Goal: Information Seeking & Learning: Find contact information

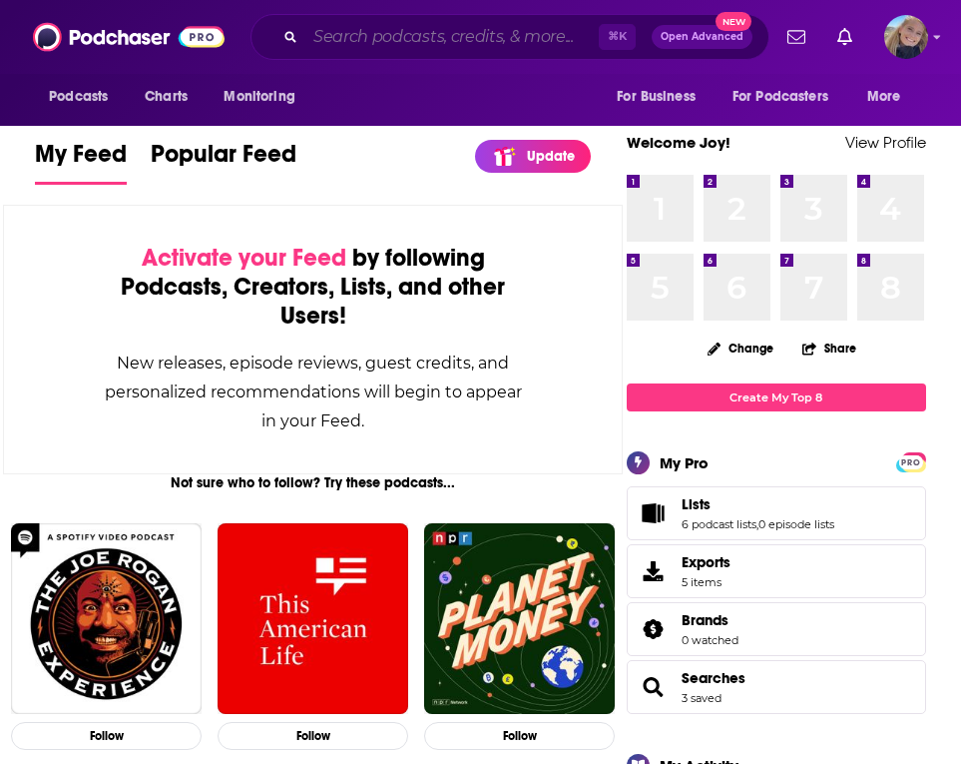
click at [361, 43] on input "Search podcasts, credits, & more..." at bounding box center [451, 37] width 293 height 32
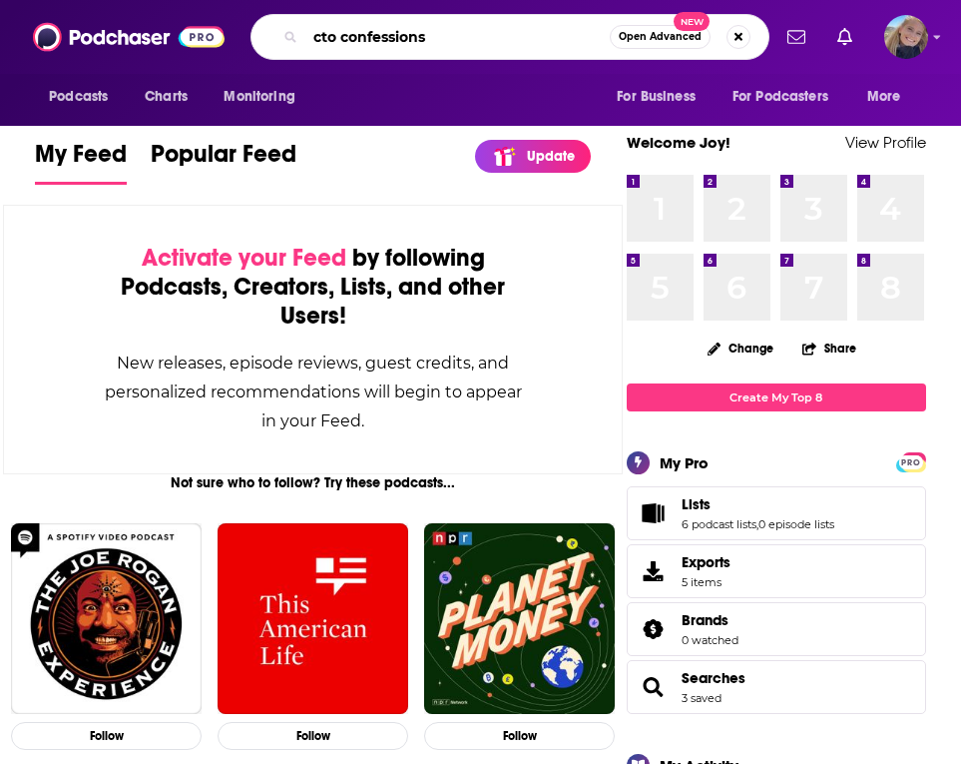
type input "cto confessions"
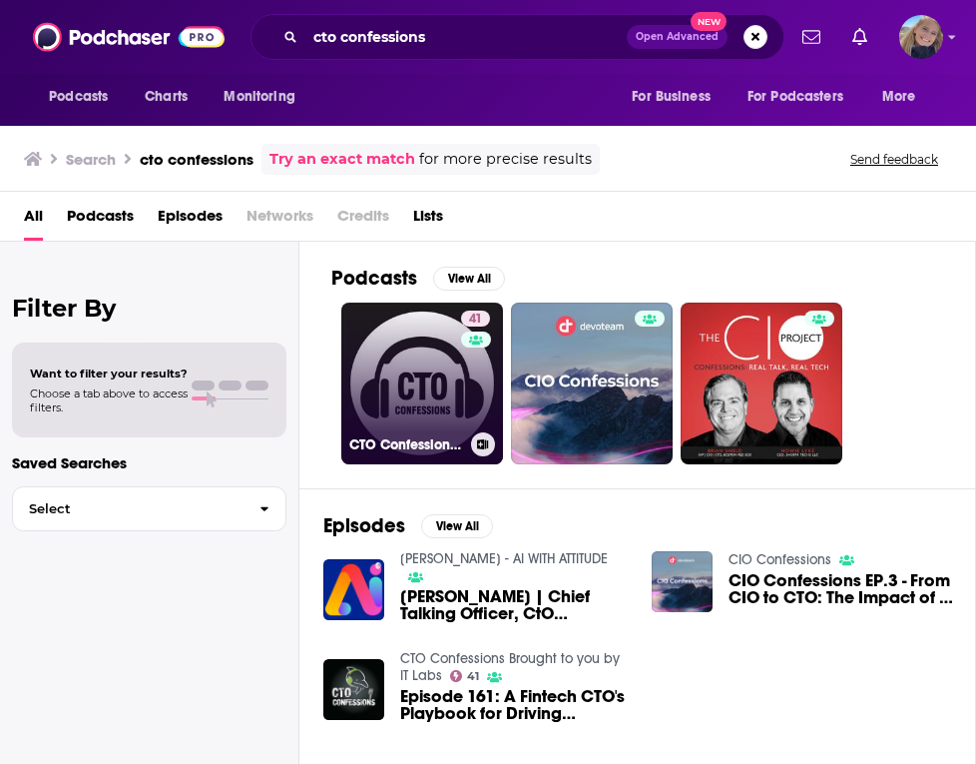
click at [419, 386] on link "41 CTO Confessions Brought to you by IT Labs" at bounding box center [422, 383] width 162 height 162
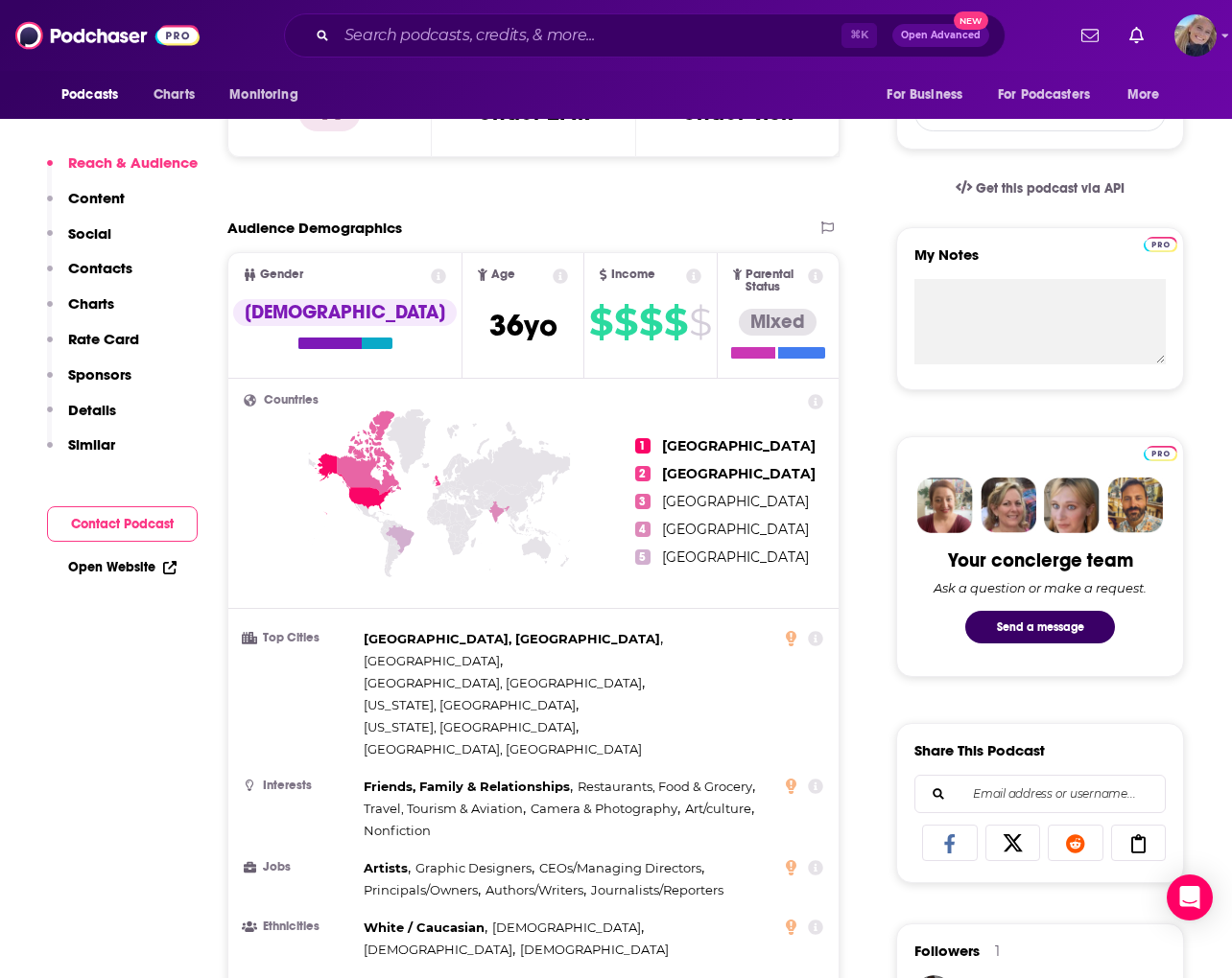
scroll to position [563, 0]
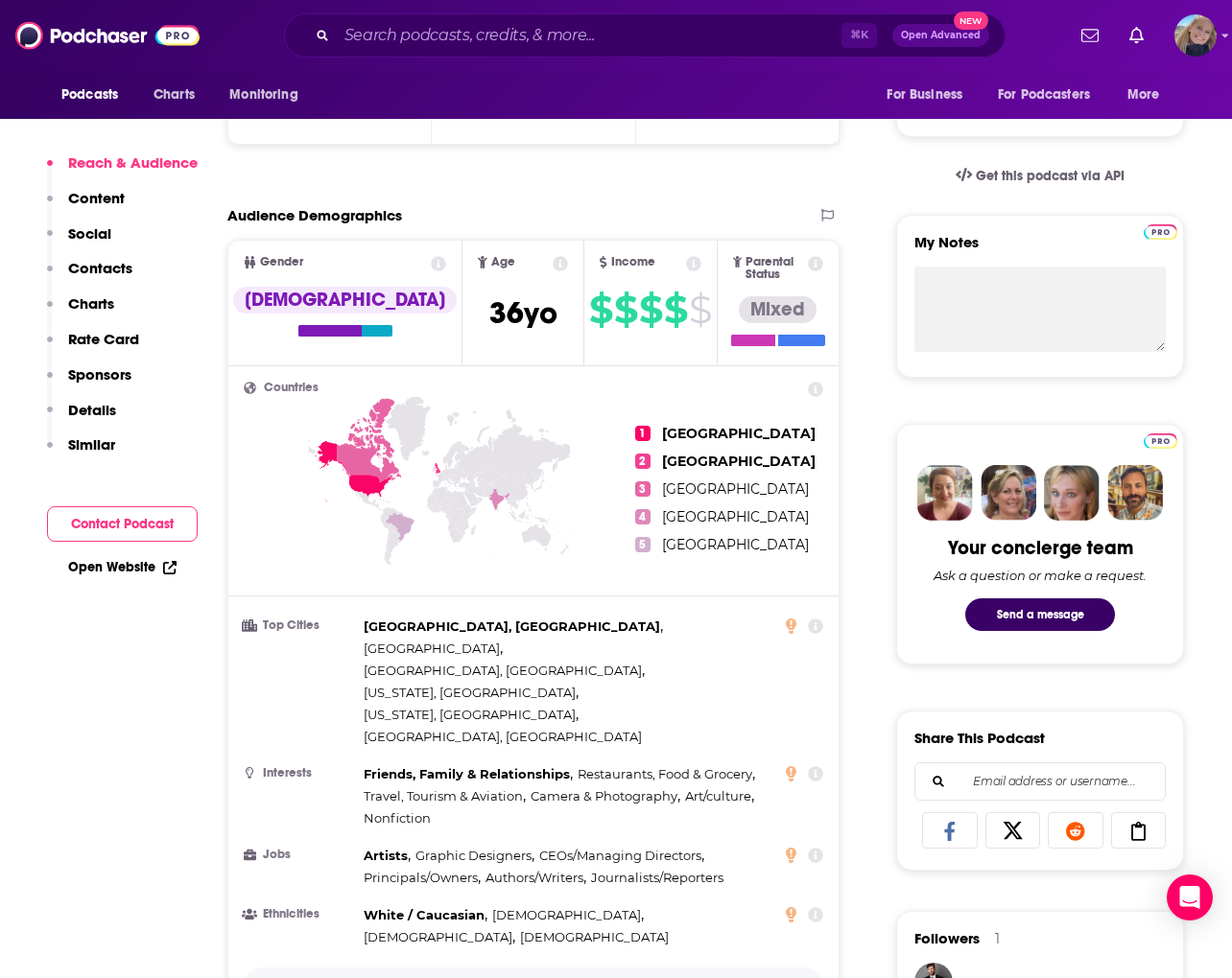
click at [522, 733] on button "Show More" at bounding box center [533, 985] width 579 height 36
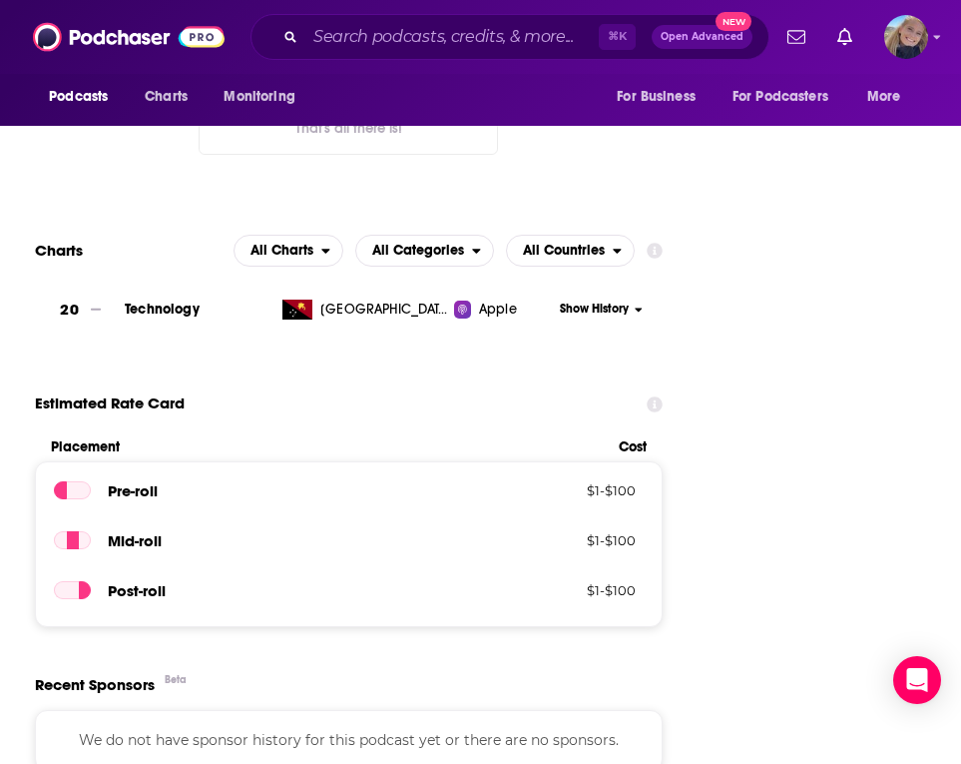
scroll to position [2441, 0]
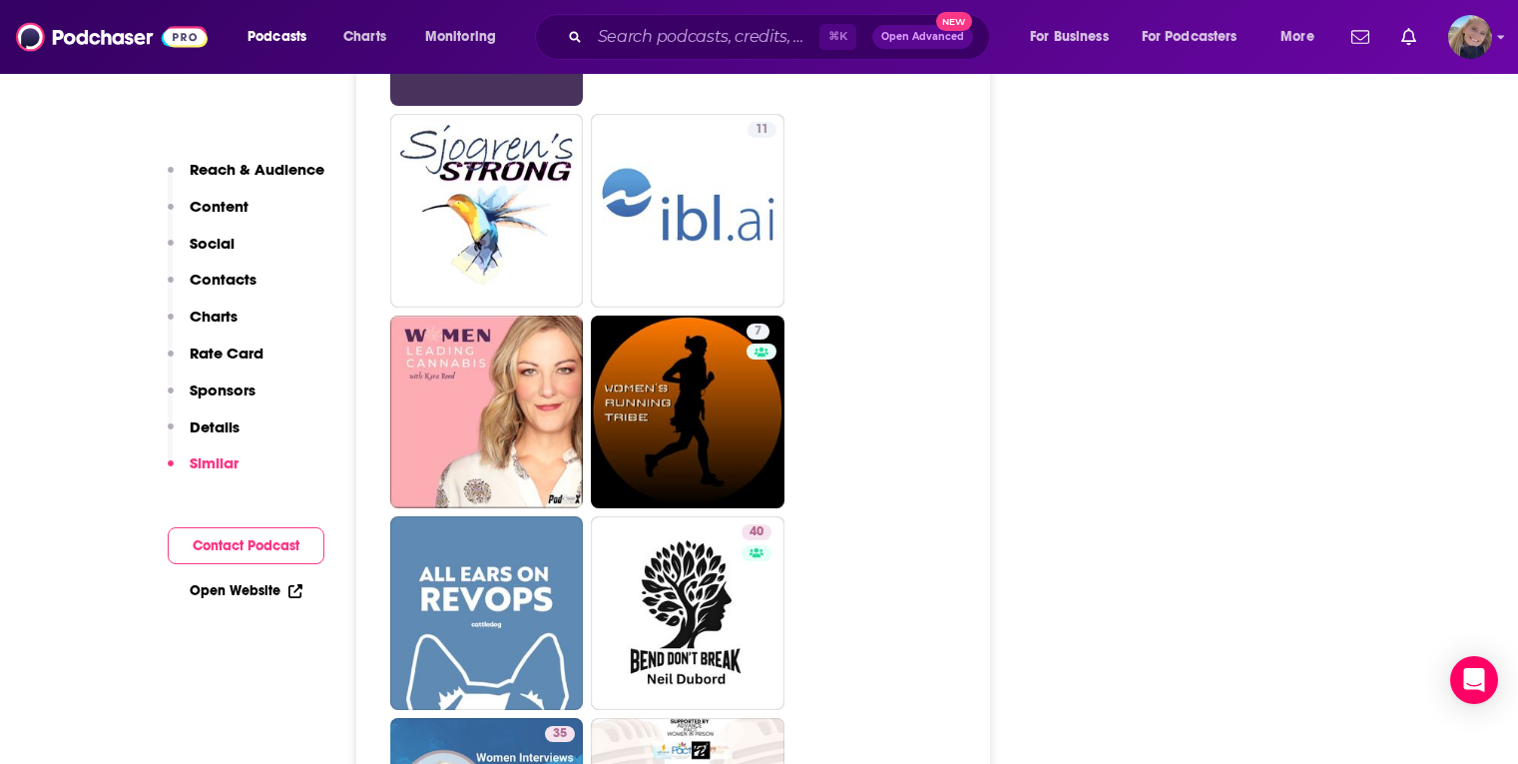
scroll to position [3631, 0]
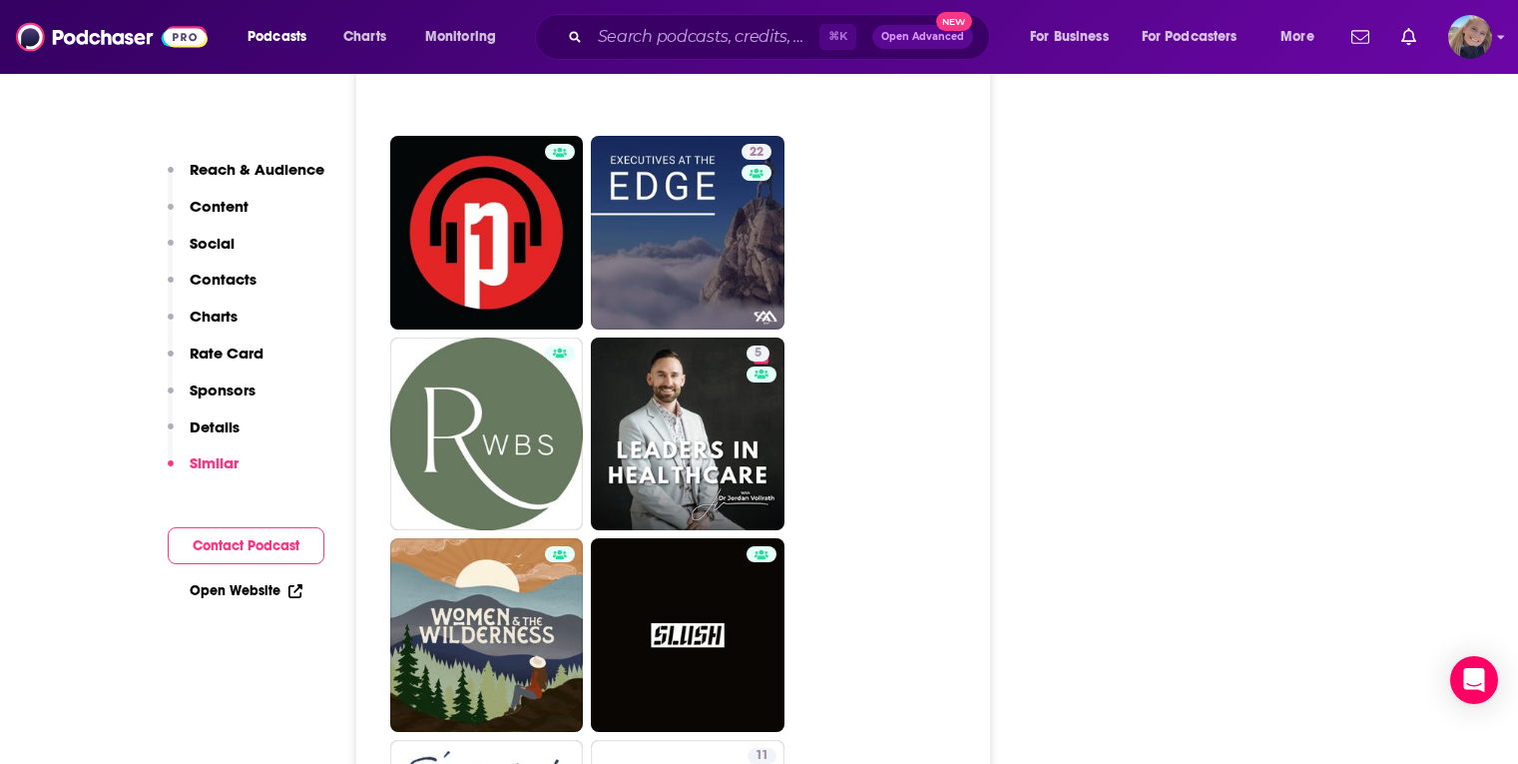
click at [236, 261] on div "Reach & Audience Content Social Contacts Charts Rate Card Sponsors Details Simi…" at bounding box center [246, 325] width 157 height 330
click at [235, 281] on p "Contacts" at bounding box center [223, 278] width 67 height 19
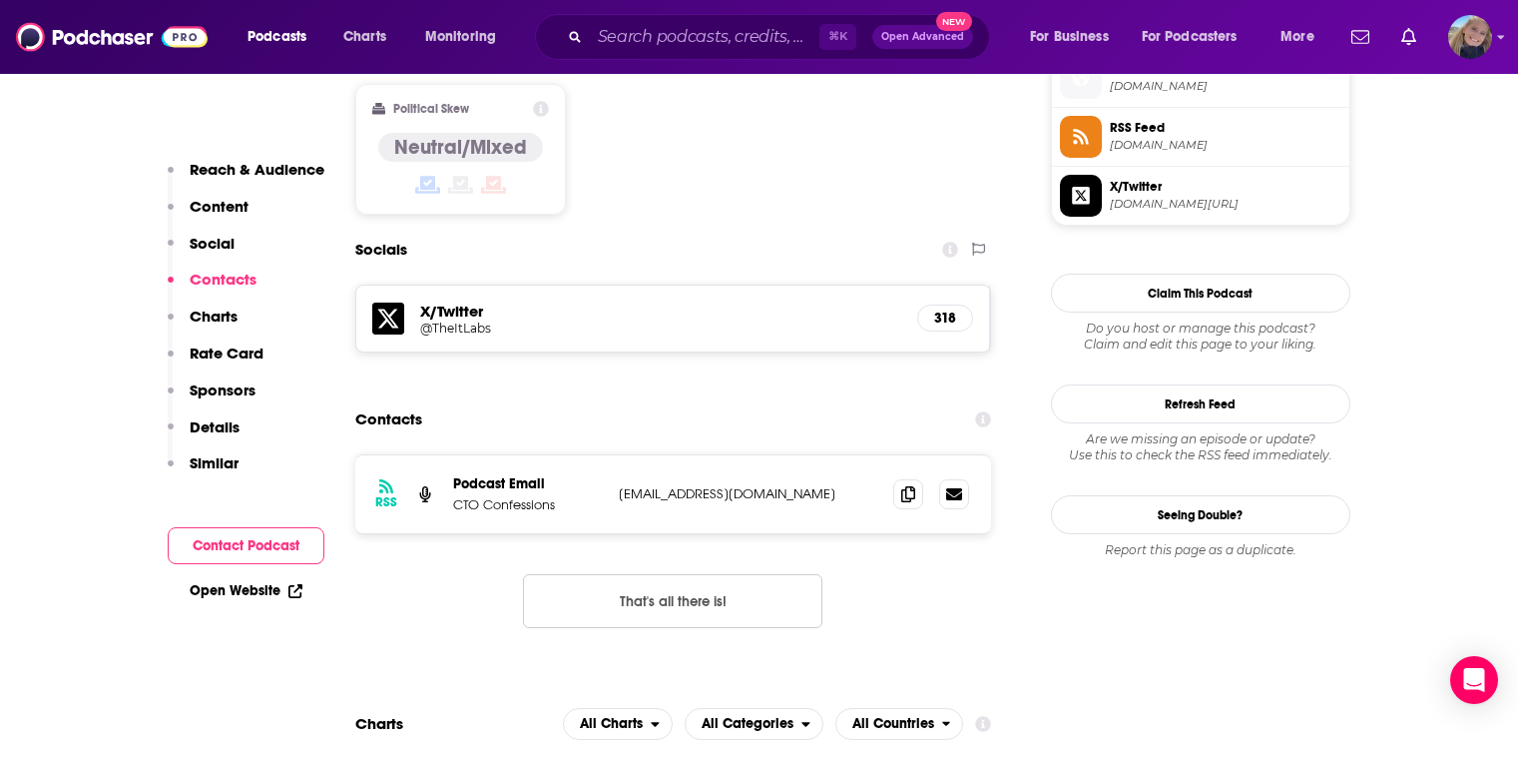
scroll to position [1646, 0]
